Goal: Information Seeking & Learning: Learn about a topic

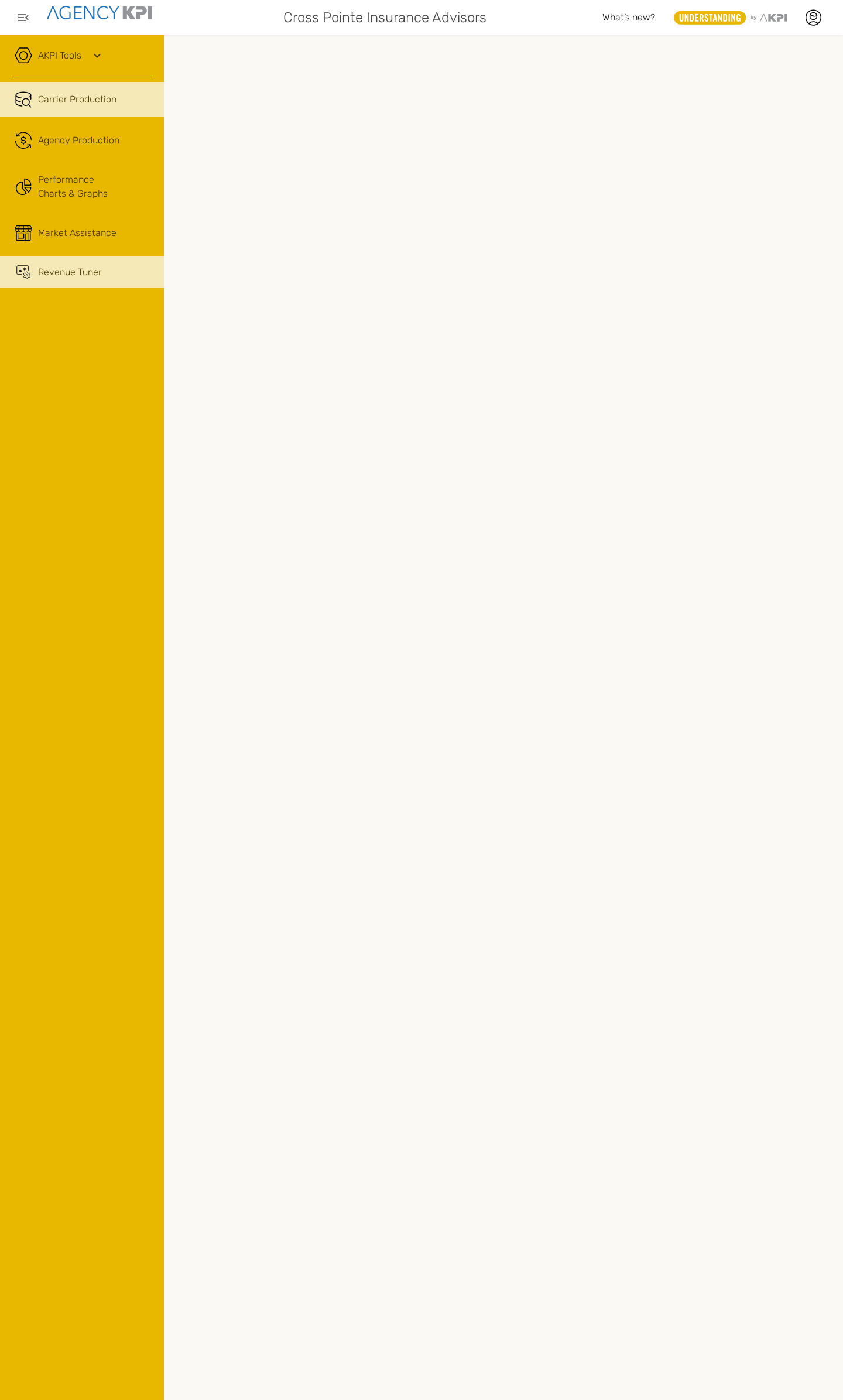
click at [89, 270] on span "Revenue Tuner" at bounding box center [70, 272] width 64 height 14
click at [84, 65] on div "AKPI Tools" at bounding box center [82, 61] width 140 height 29
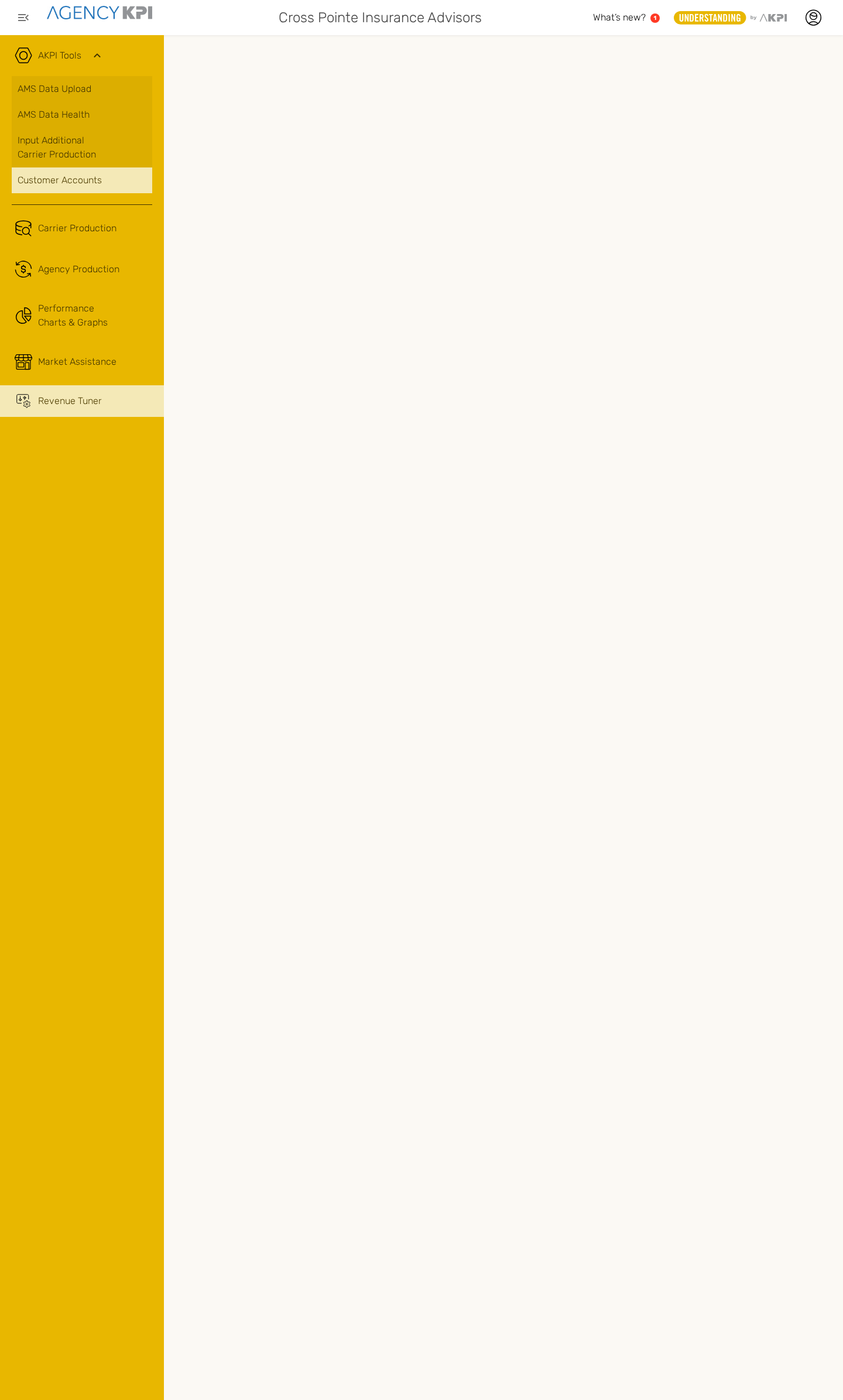
click at [72, 179] on div "Customer Accounts" at bounding box center [81, 180] width 129 height 14
click at [59, 249] on ul "Carrier Production .cls-1{fill:none;stroke:#221f20;stroke-linecap:round;stroke-…" at bounding box center [82, 313] width 140 height 206
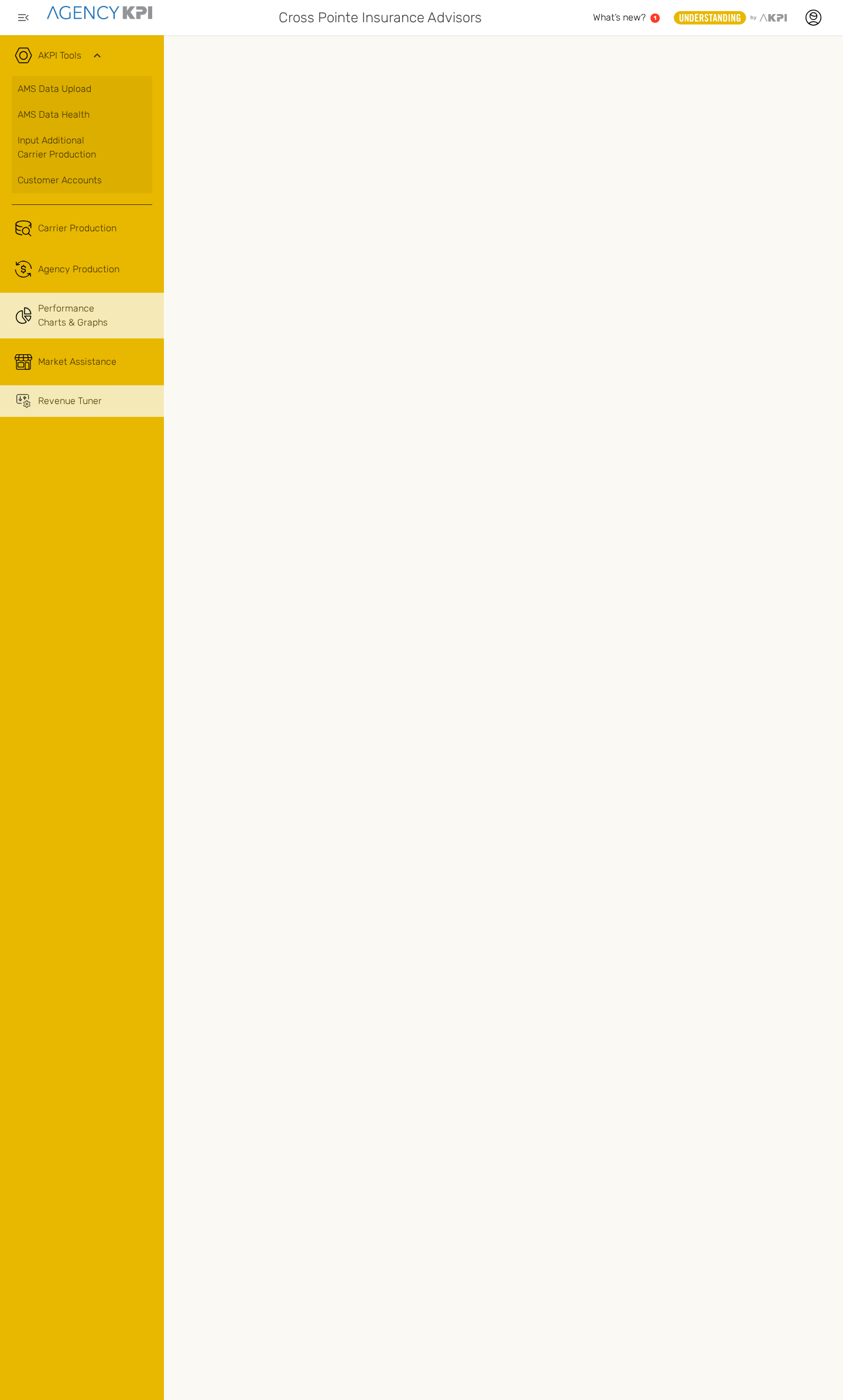
click at [65, 317] on link "Performance Charts & Graphs" at bounding box center [82, 315] width 164 height 46
click at [812, 24] on icon at bounding box center [813, 17] width 17 height 17
click at [755, 53] on link "My Profile" at bounding box center [749, 50] width 37 height 10
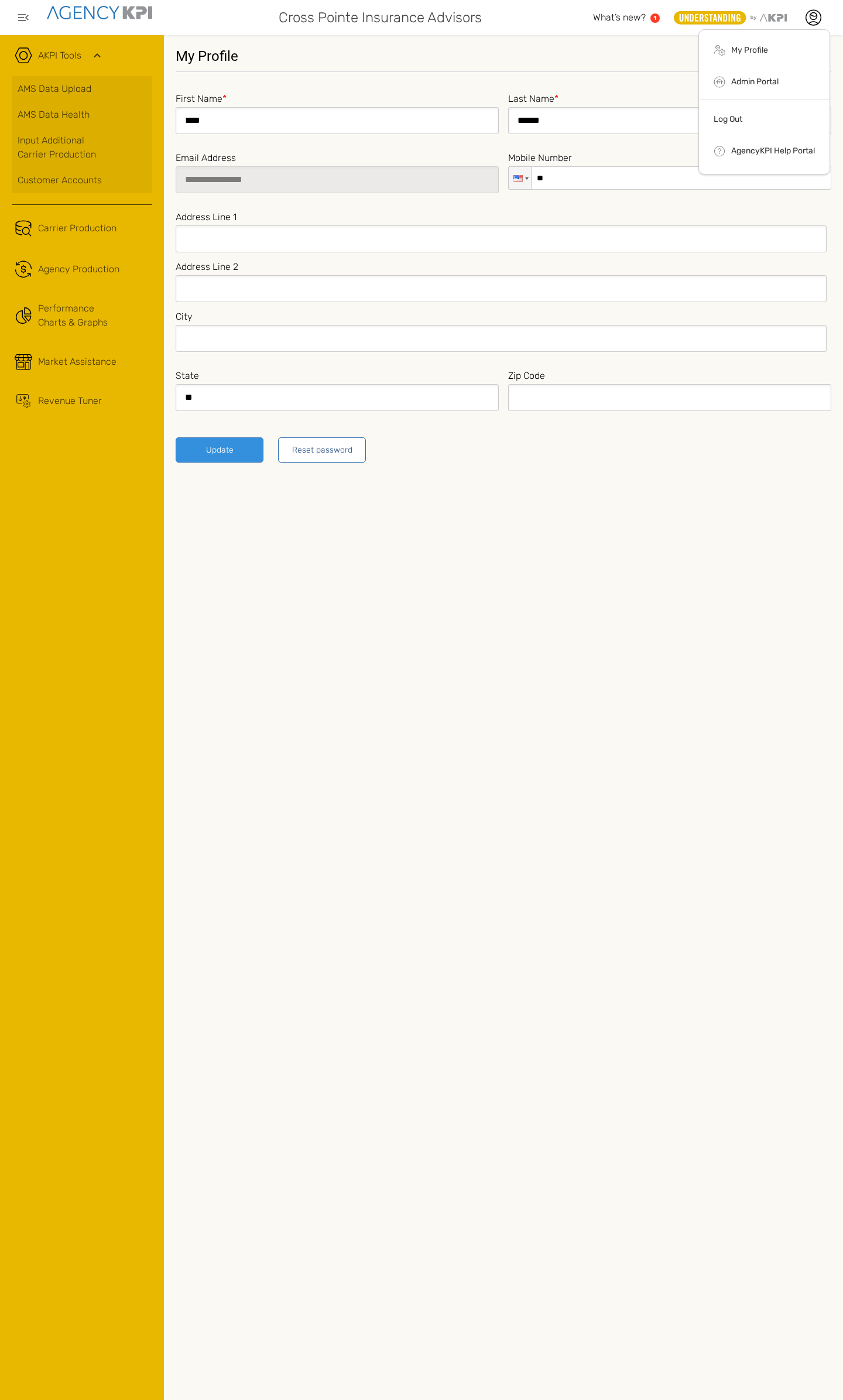
click at [596, 666] on div "**********" at bounding box center [503, 718] width 679 height 1365
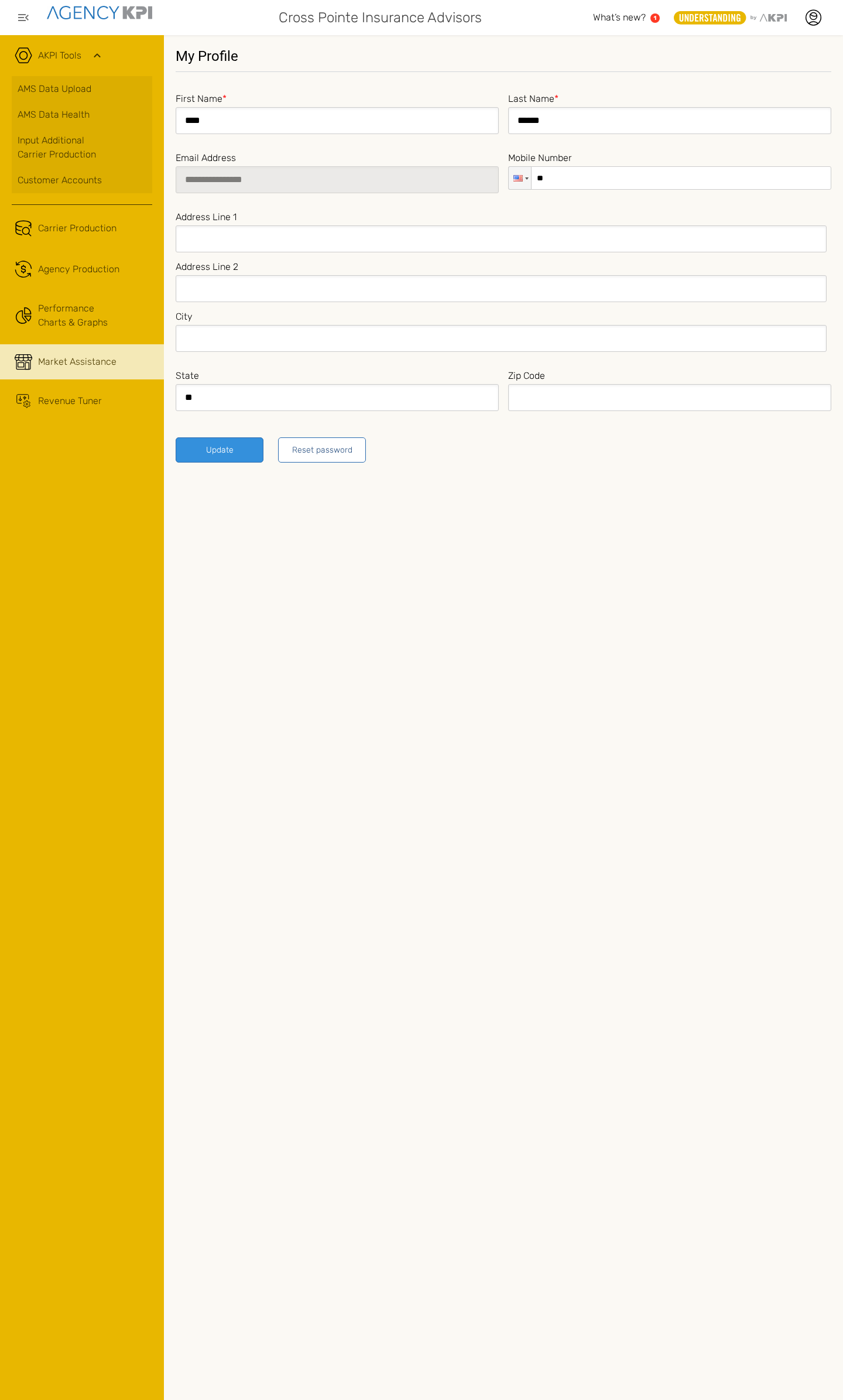
click at [110, 363] on span "Market Assistance" at bounding box center [77, 362] width 79 height 14
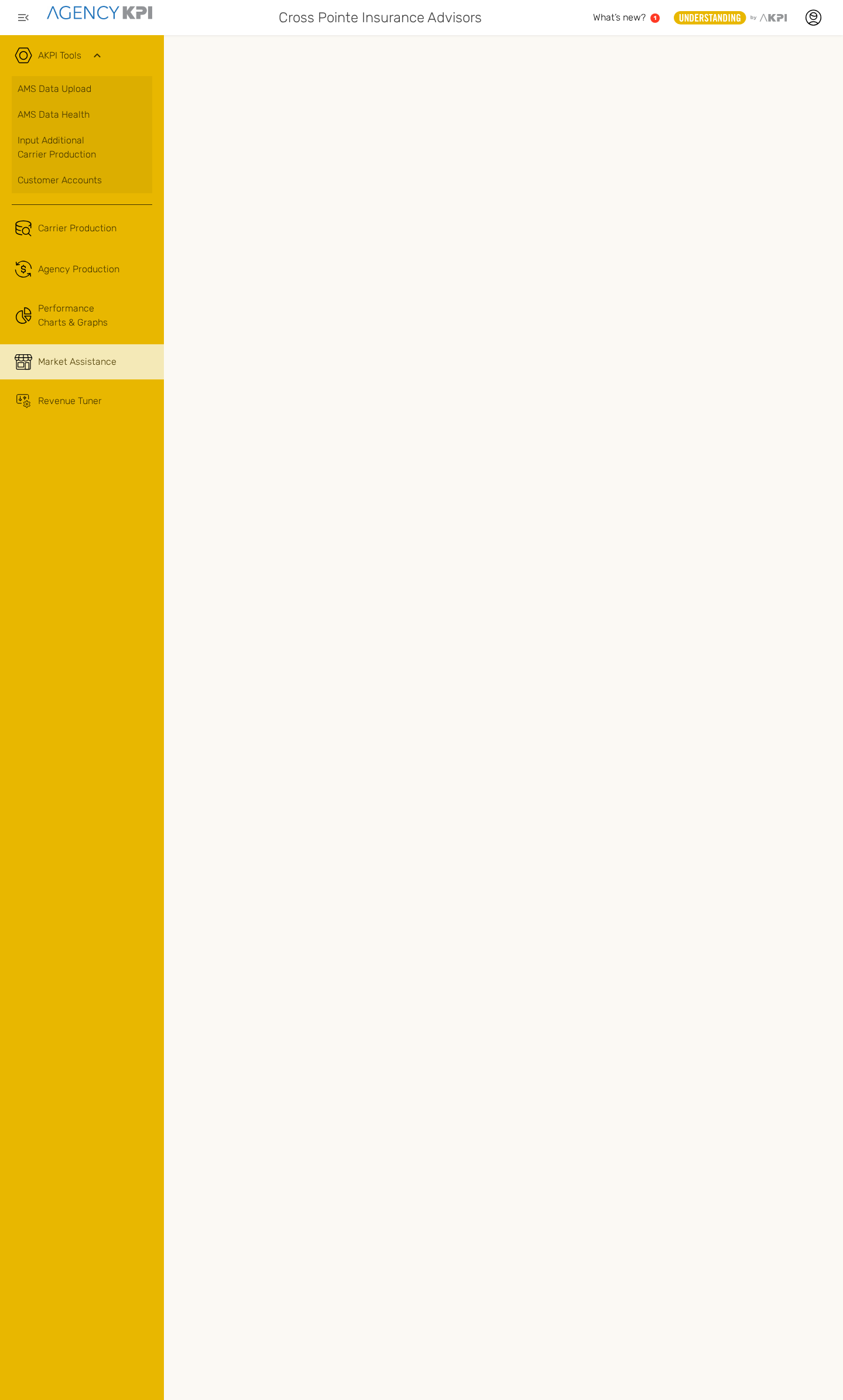
drag, startPoint x: 319, startPoint y: 32, endPoint x: 429, endPoint y: 17, distance: 111.0
click at [60, 313] on link "Performance Charts & Graphs" at bounding box center [82, 315] width 164 height 46
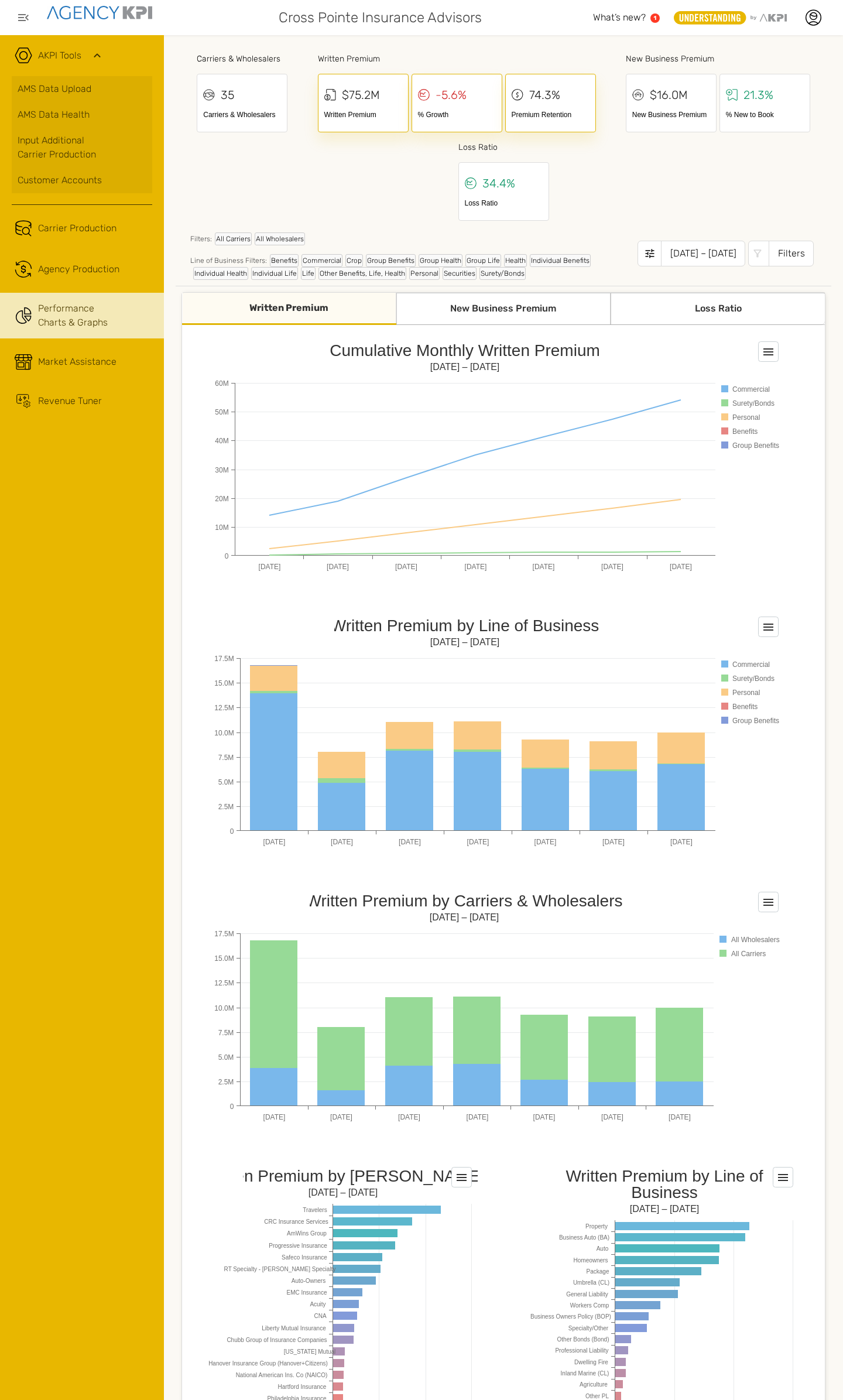
click at [666, 583] on div "Cumulative Monthly Written Premium [DATE] – [DATE] 0 10M 20M 30M 40M 50M 60M [D…" at bounding box center [503, 462] width 578 height 252
click at [493, 306] on div "New Business Premium" at bounding box center [503, 308] width 214 height 32
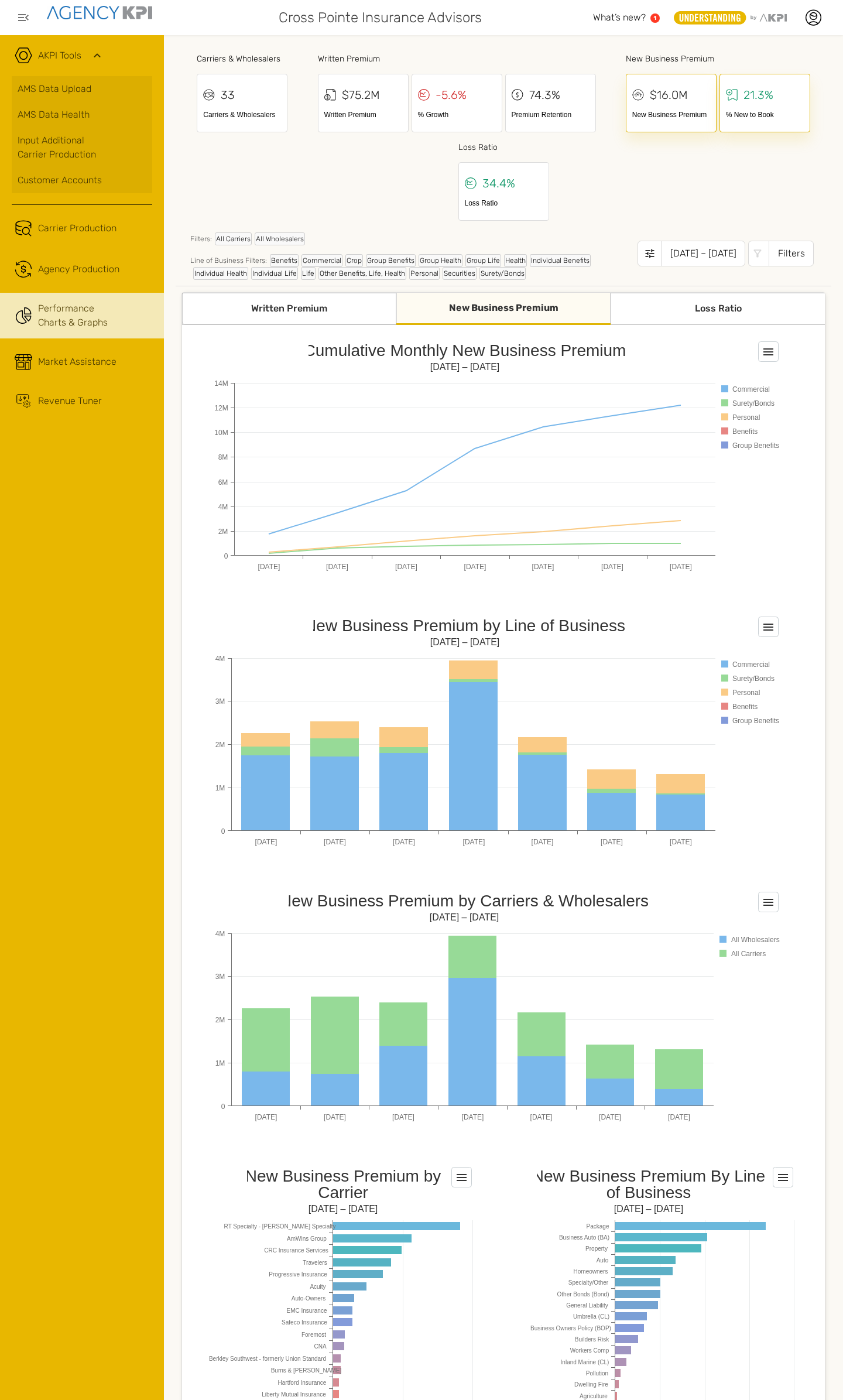
click at [635, 306] on div "Loss Ratio" at bounding box center [718, 308] width 214 height 32
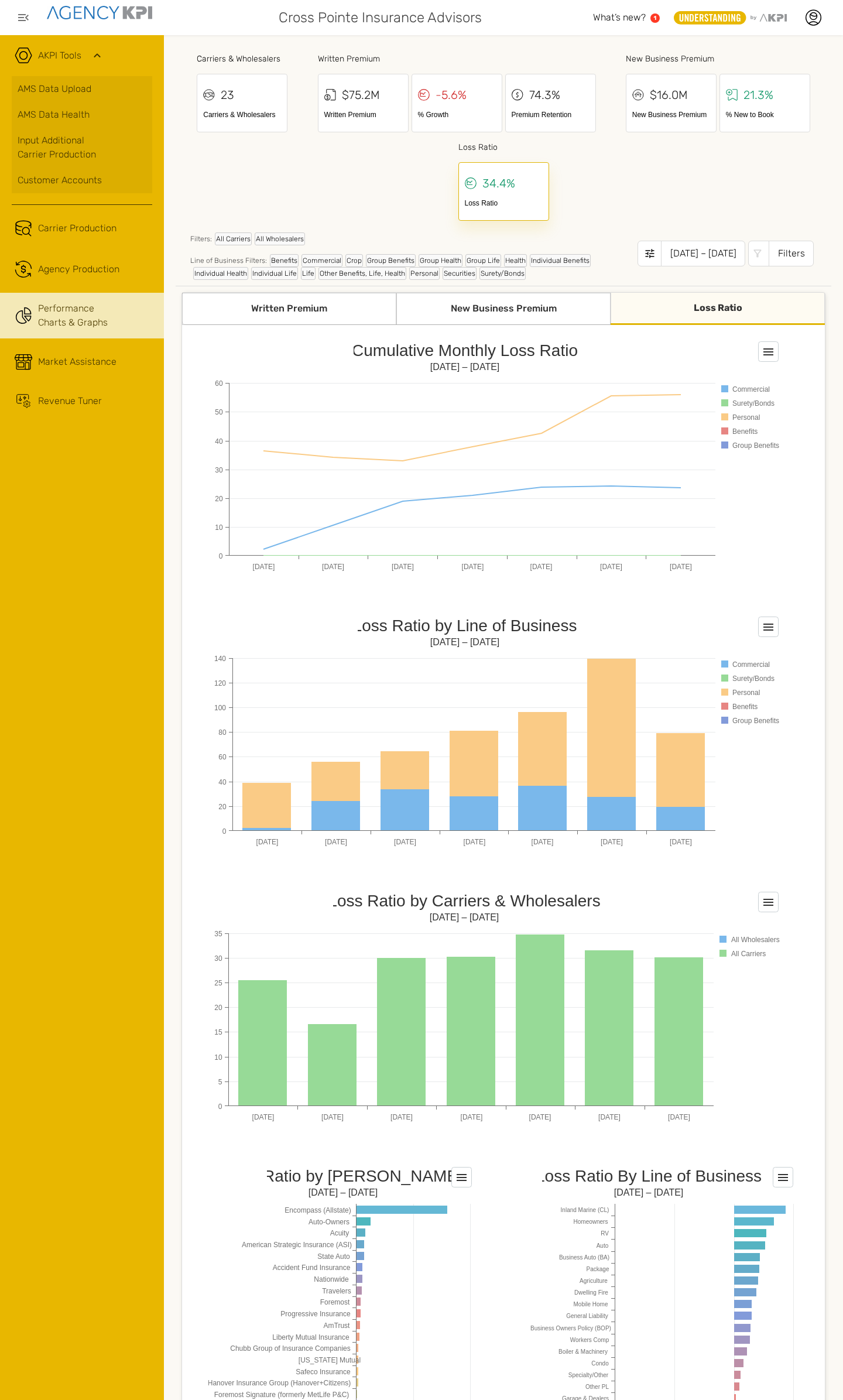
click at [648, 11] on div "What’s new? 1" at bounding box center [627, 17] width 67 height 14
